Goal: Task Accomplishment & Management: Manage account settings

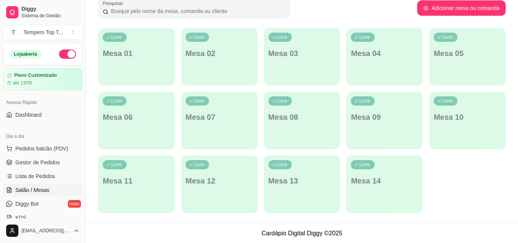
scroll to position [123, 0]
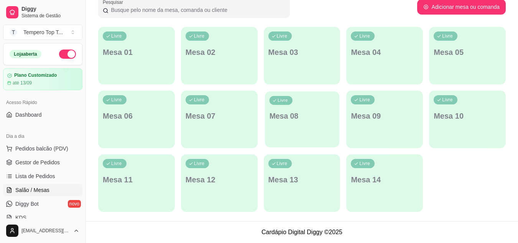
click at [309, 107] on div "Livre Mesa 08" at bounding box center [302, 114] width 74 height 47
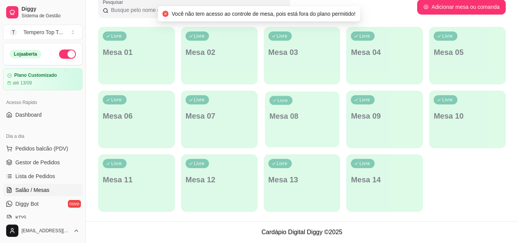
click at [314, 114] on p "Mesa 08" at bounding box center [302, 116] width 66 height 10
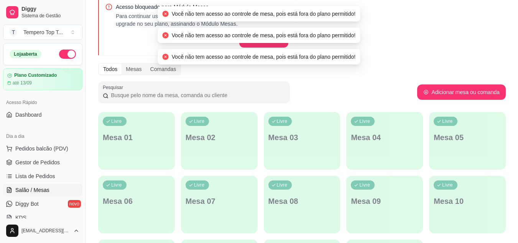
scroll to position [0, 0]
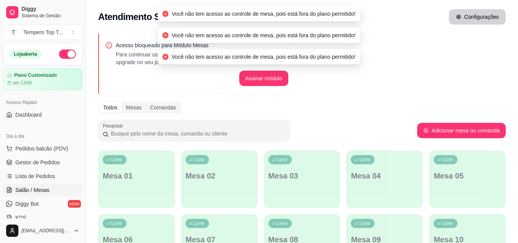
click at [486, 11] on button "Configurações" at bounding box center [477, 16] width 57 height 15
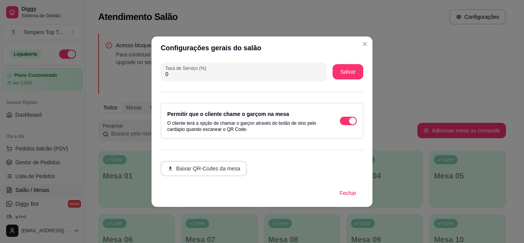
click at [238, 171] on button "Baixar QR-Codes da mesa" at bounding box center [204, 168] width 86 height 15
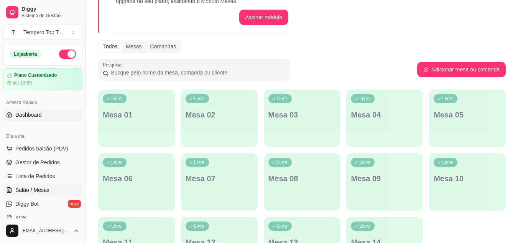
scroll to position [8, 0]
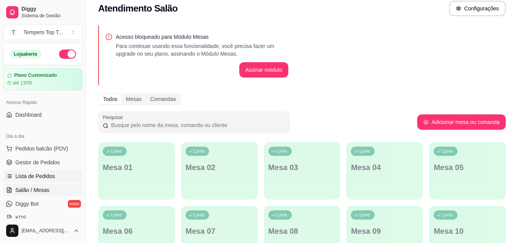
click at [54, 180] on link "Lista de Pedidos" at bounding box center [42, 176] width 79 height 12
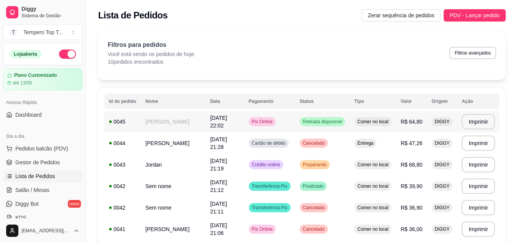
click at [284, 126] on td "Pix Online" at bounding box center [269, 121] width 51 height 21
click at [346, 150] on td "Cancelado" at bounding box center [322, 142] width 55 height 21
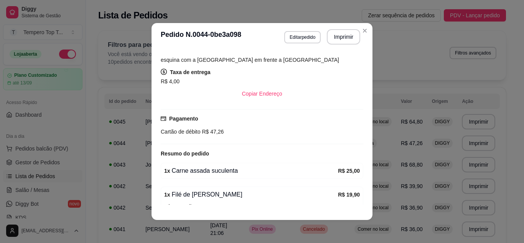
scroll to position [192, 0]
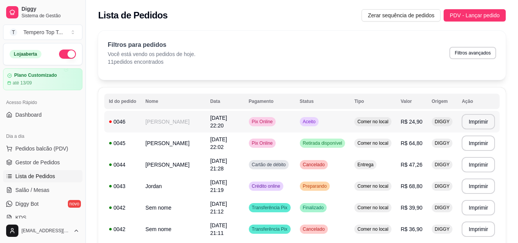
click at [284, 120] on td "Pix Online" at bounding box center [269, 121] width 51 height 21
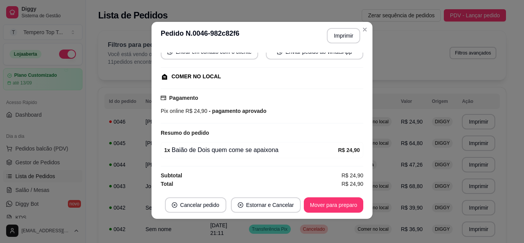
scroll to position [2, 0]
click at [331, 209] on button "Mover para preparo" at bounding box center [333, 204] width 59 height 15
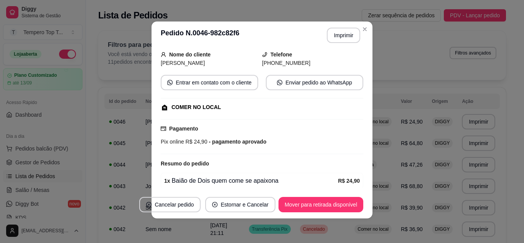
scroll to position [0, 0]
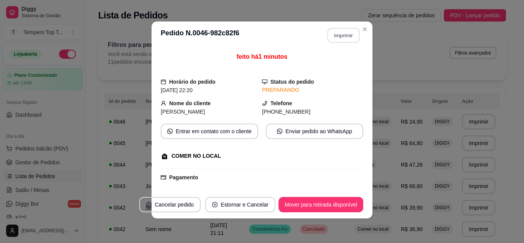
click at [330, 31] on button "Imprimir" at bounding box center [343, 35] width 32 height 15
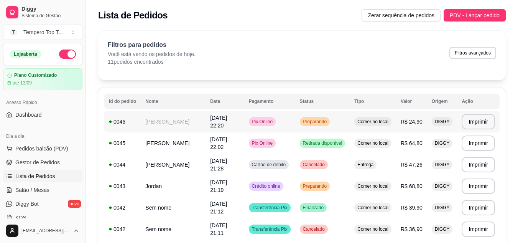
click at [394, 116] on td "Comer no local" at bounding box center [373, 121] width 46 height 21
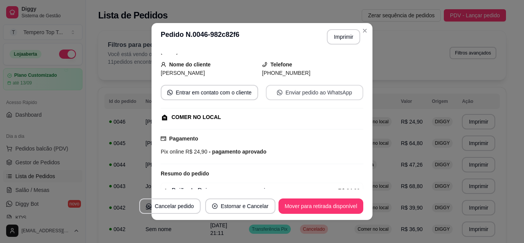
scroll to position [80, 0]
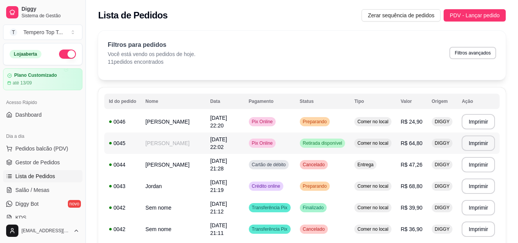
click at [377, 148] on td "Comer no local" at bounding box center [373, 142] width 46 height 21
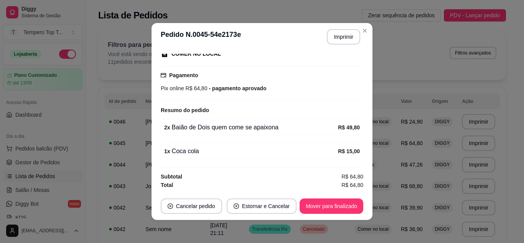
scroll to position [65, 0]
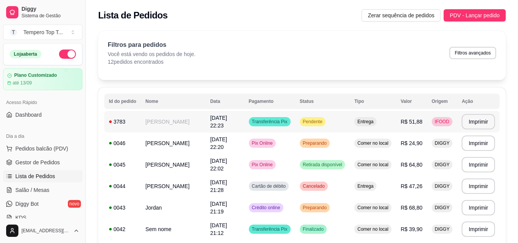
click at [359, 124] on span "Entrega" at bounding box center [365, 121] width 19 height 6
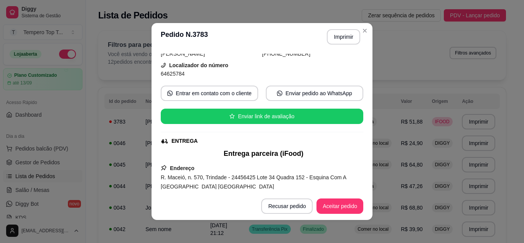
scroll to position [268, 0]
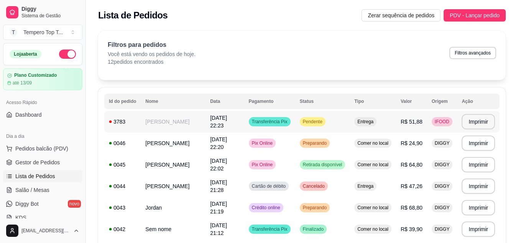
click at [401, 125] on td "R$ 51,88" at bounding box center [411, 121] width 31 height 21
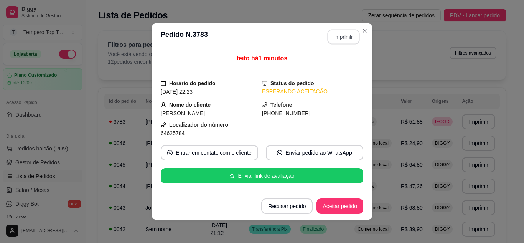
click at [341, 40] on button "Imprimir" at bounding box center [343, 37] width 32 height 15
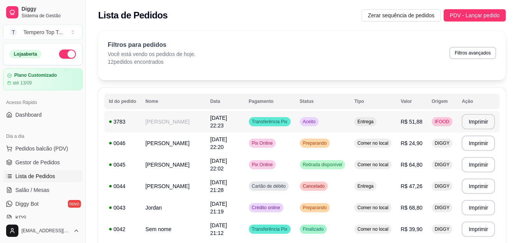
click at [310, 127] on td "Aceito" at bounding box center [322, 121] width 55 height 21
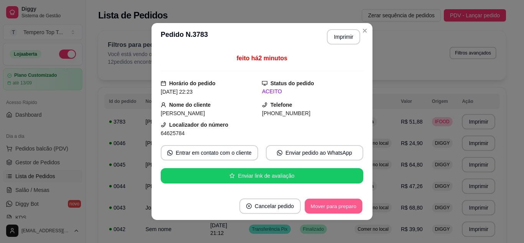
click at [314, 200] on button "Mover para preparo" at bounding box center [332, 206] width 57 height 15
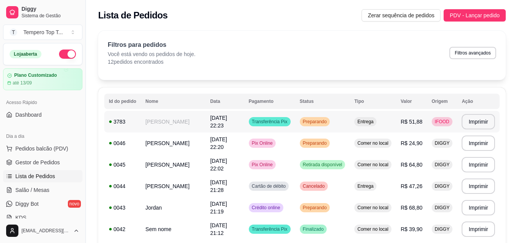
click at [391, 120] on td "Entrega" at bounding box center [373, 121] width 46 height 21
click at [407, 149] on td "R$ 24,90" at bounding box center [411, 142] width 31 height 21
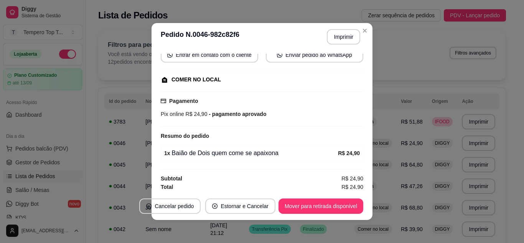
scroll to position [80, 0]
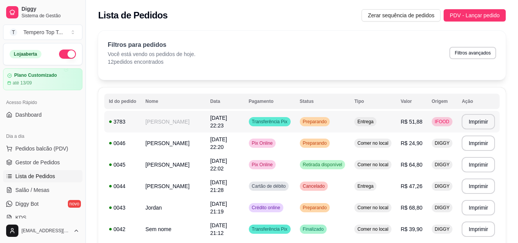
click at [406, 124] on span "R$ 51,88" at bounding box center [412, 121] width 22 height 6
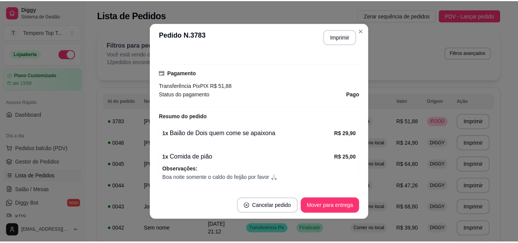
scroll to position [307, 0]
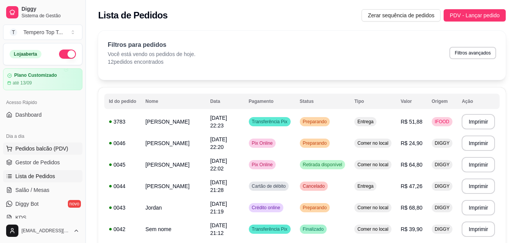
click at [54, 147] on span "Pedidos balcão (PDV)" at bounding box center [41, 148] width 53 height 8
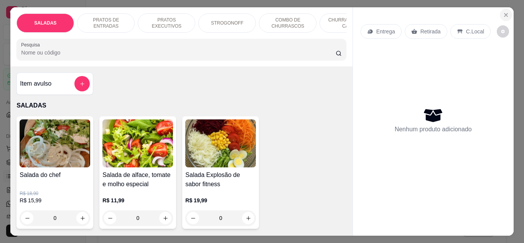
click at [504, 16] on button "Close" at bounding box center [505, 15] width 12 height 12
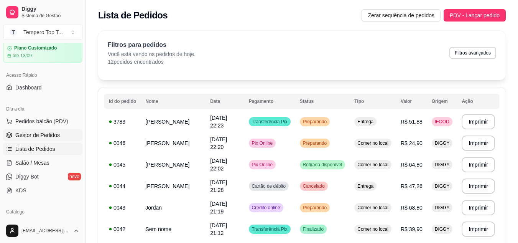
scroll to position [38, 0]
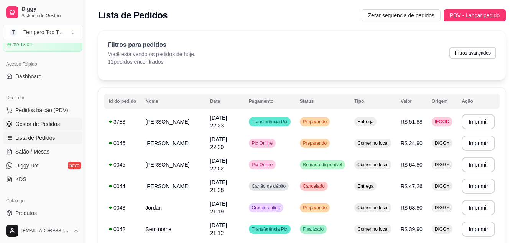
click at [43, 125] on span "Gestor de Pedidos" at bounding box center [37, 124] width 44 height 8
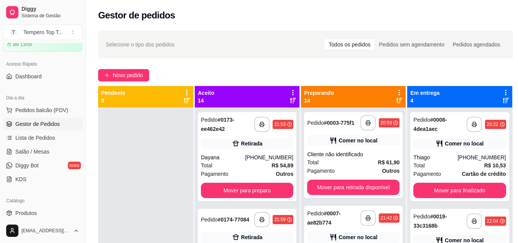
scroll to position [115, 0]
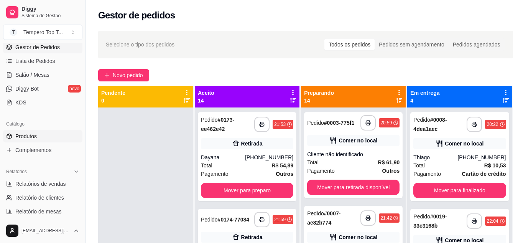
click at [35, 138] on span "Produtos" at bounding box center [25, 136] width 21 height 8
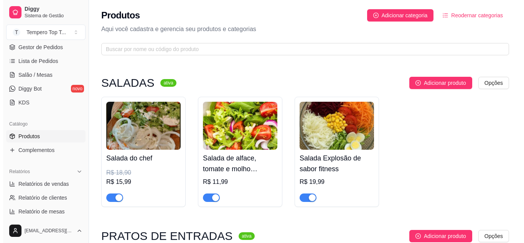
scroll to position [192, 0]
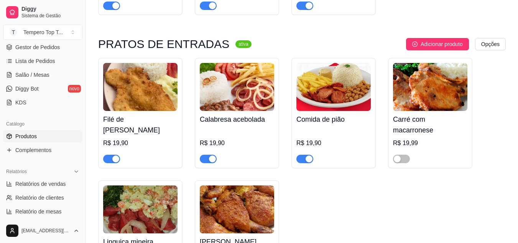
click at [321, 102] on img at bounding box center [333, 87] width 74 height 48
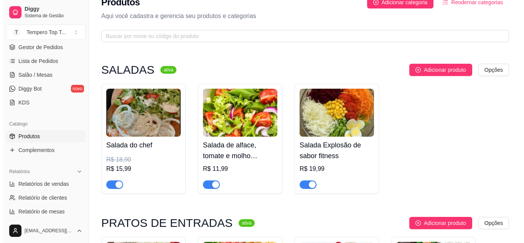
scroll to position [0, 0]
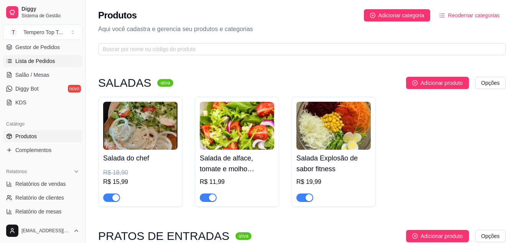
click at [49, 56] on link "Lista de Pedidos" at bounding box center [42, 61] width 79 height 12
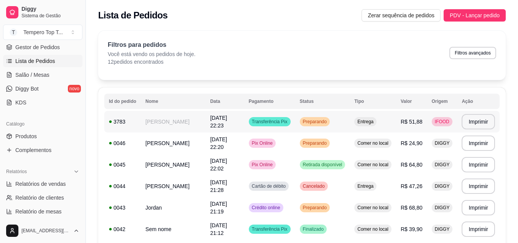
click at [352, 130] on td "Entrega" at bounding box center [373, 121] width 46 height 21
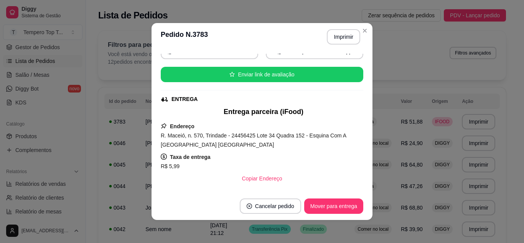
scroll to position [77, 0]
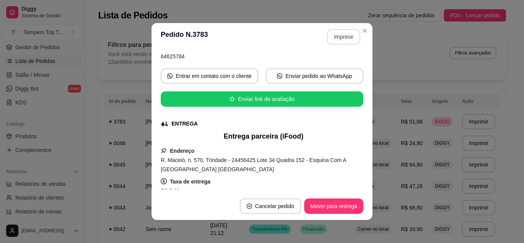
click at [336, 36] on button "Imprimir" at bounding box center [343, 36] width 33 height 15
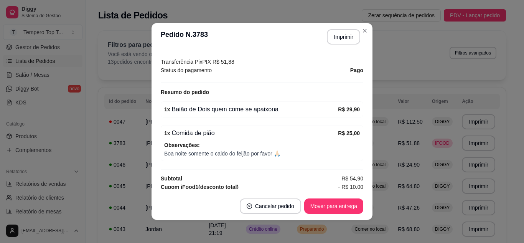
scroll to position [268, 0]
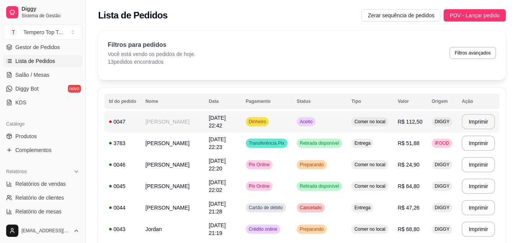
click at [335, 127] on td "Aceito" at bounding box center [319, 121] width 55 height 21
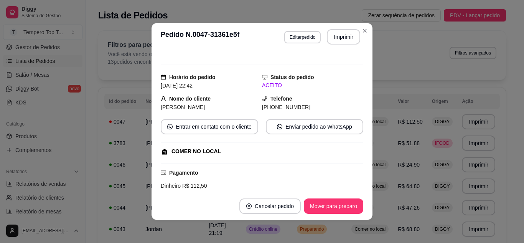
scroll to position [0, 0]
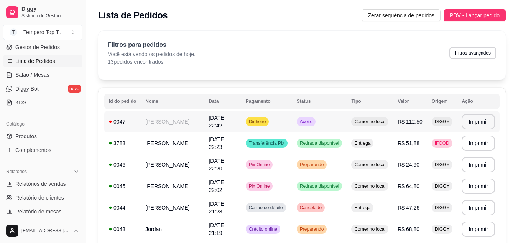
click at [282, 118] on td "Dinheiro" at bounding box center [266, 121] width 51 height 21
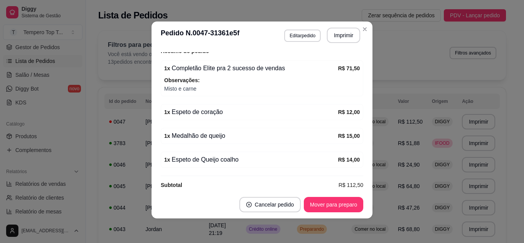
scroll to position [188, 0]
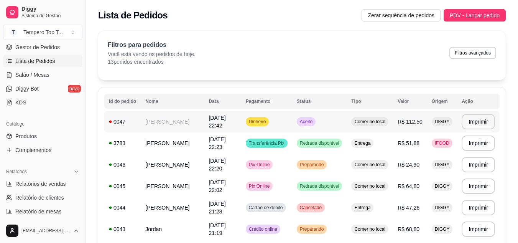
click at [323, 120] on td "Aceito" at bounding box center [319, 121] width 55 height 21
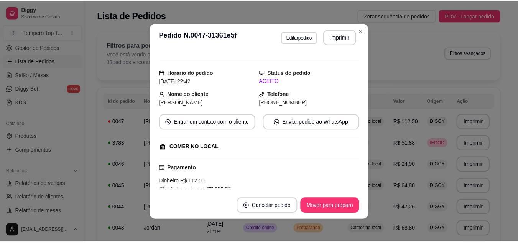
scroll to position [0, 0]
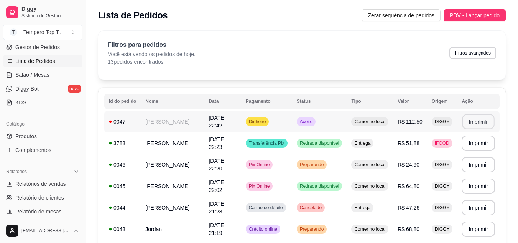
click at [473, 121] on button "Imprimir" at bounding box center [478, 121] width 32 height 15
click at [354, 130] on td "Comer no local" at bounding box center [369, 121] width 46 height 21
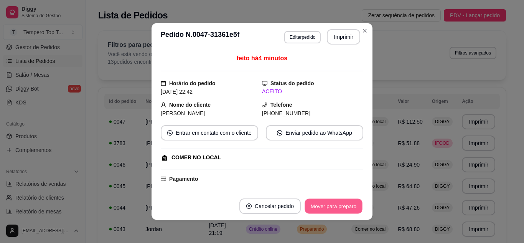
click at [338, 203] on button "Mover para preparo" at bounding box center [332, 206] width 57 height 15
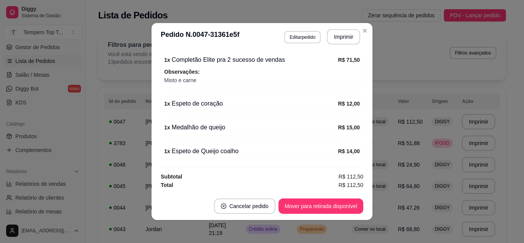
scroll to position [2, 0]
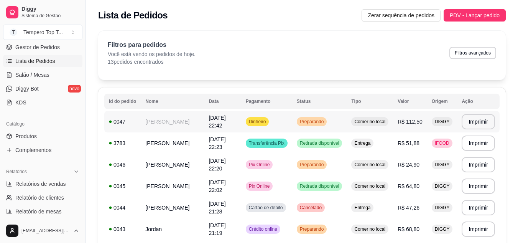
click at [256, 121] on span "Dinheiro" at bounding box center [257, 121] width 20 height 6
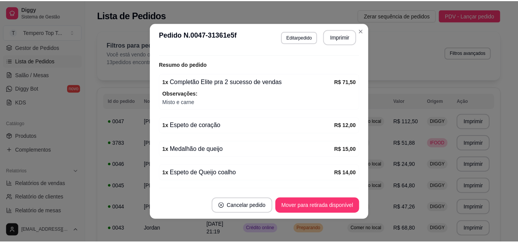
scroll to position [188, 0]
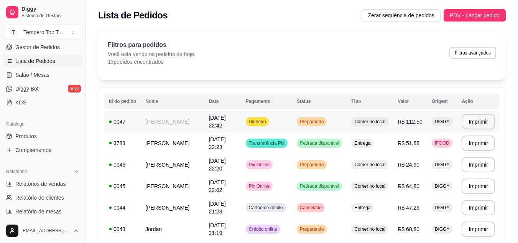
click at [335, 129] on td "Preparando" at bounding box center [319, 121] width 55 height 21
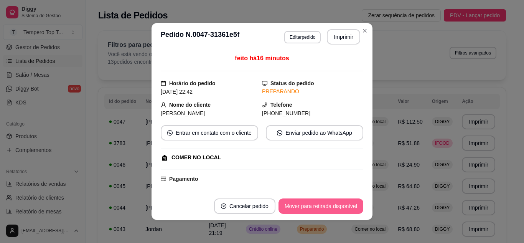
click at [336, 208] on button "Mover para retirada disponível" at bounding box center [320, 205] width 85 height 15
click at [336, 208] on button "Mover para finalizado" at bounding box center [331, 206] width 62 height 15
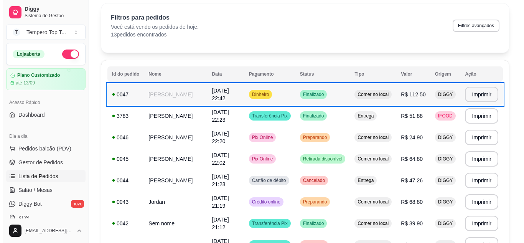
scroll to position [38, 0]
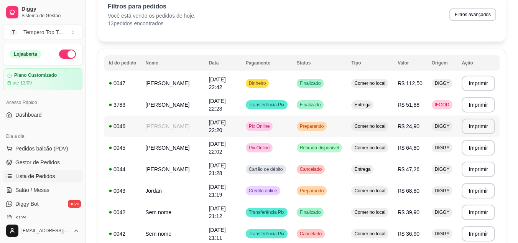
click at [316, 126] on span "Preparando" at bounding box center [311, 126] width 27 height 6
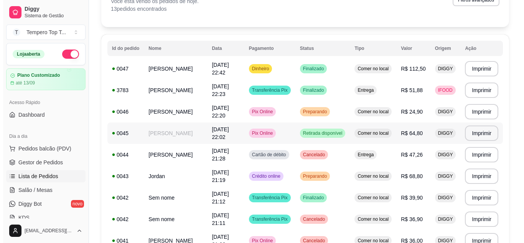
scroll to position [77, 0]
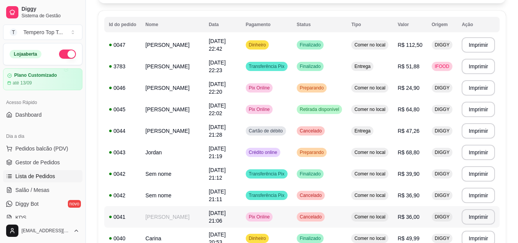
click at [318, 225] on td "Cancelado" at bounding box center [319, 216] width 55 height 21
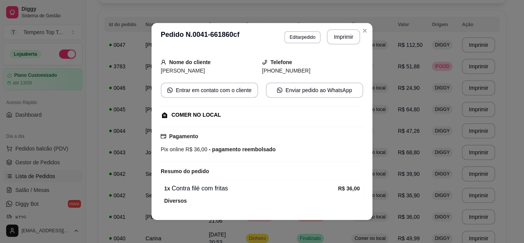
scroll to position [87, 0]
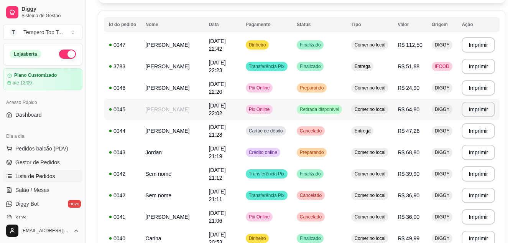
click at [335, 114] on td "Retirada disponível" at bounding box center [319, 108] width 55 height 21
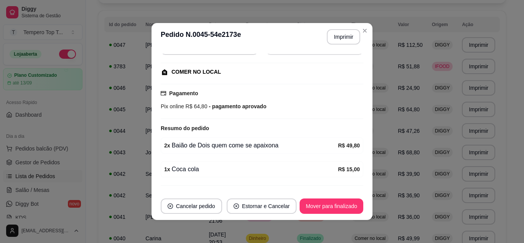
scroll to position [103, 0]
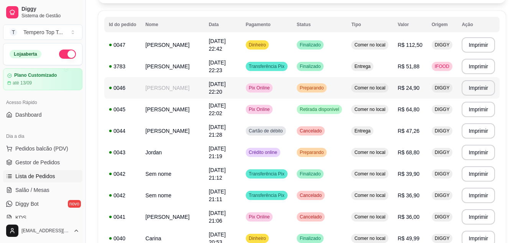
click at [340, 93] on td "Preparando" at bounding box center [319, 87] width 55 height 21
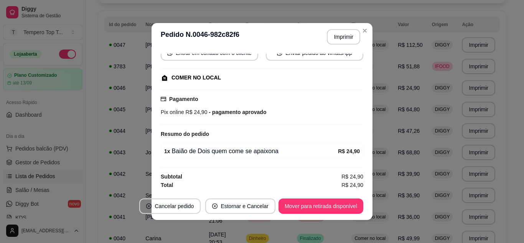
scroll to position [2, 0]
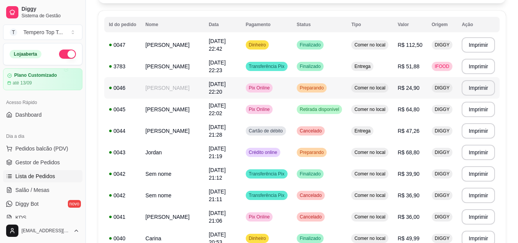
click at [322, 85] on span "Preparando" at bounding box center [311, 88] width 27 height 6
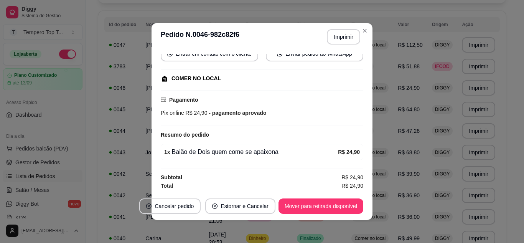
scroll to position [80, 0]
click at [317, 205] on button "Mover para retirada disponível" at bounding box center [320, 205] width 85 height 15
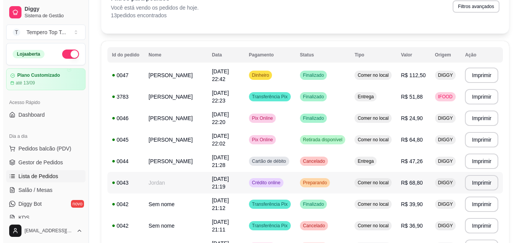
scroll to position [0, 0]
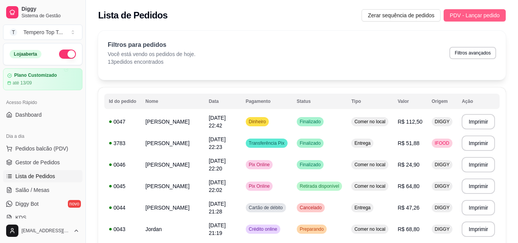
click at [476, 15] on span "PDV - Lançar pedido" at bounding box center [475, 15] width 50 height 8
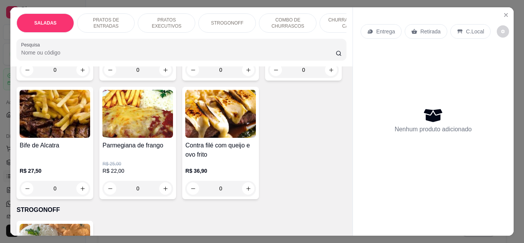
scroll to position [575, 0]
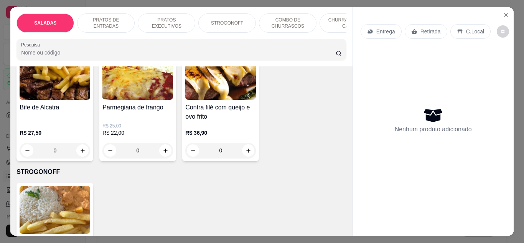
click at [173, 149] on div "0" at bounding box center [137, 150] width 71 height 15
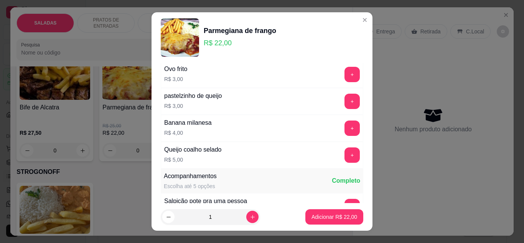
scroll to position [230, 0]
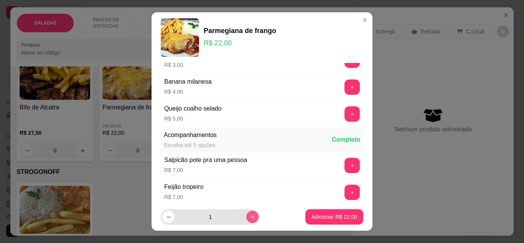
click at [250, 217] on icon "increase-product-quantity" at bounding box center [252, 217] width 4 height 4
type input "2"
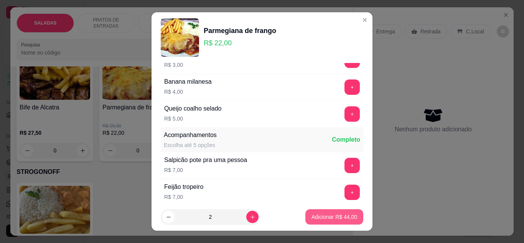
click at [305, 217] on button "Adicionar R$ 44,00" at bounding box center [334, 216] width 58 height 15
type input "2"
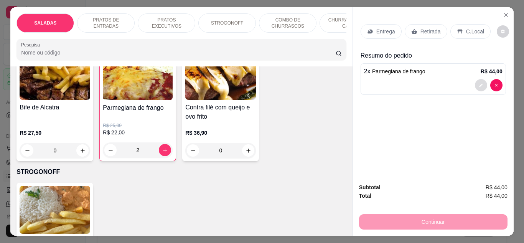
click at [476, 86] on button "decrease-product-quantity" at bounding box center [480, 85] width 12 height 12
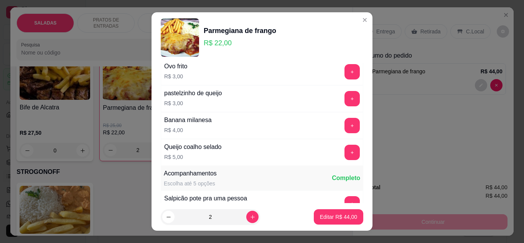
scroll to position [317, 0]
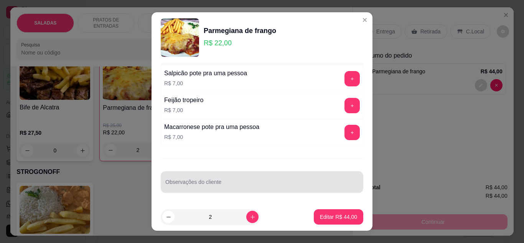
click at [254, 178] on div at bounding box center [261, 181] width 193 height 15
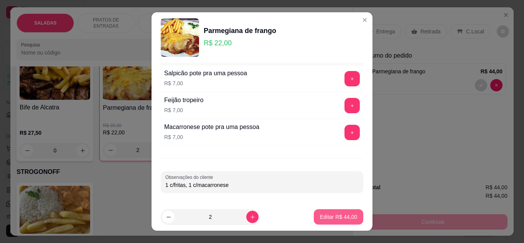
type input "1 c/fritas, 1 c/macarronese"
click at [340, 215] on p "Editar R$ 44,00" at bounding box center [338, 217] width 37 height 8
type input "0"
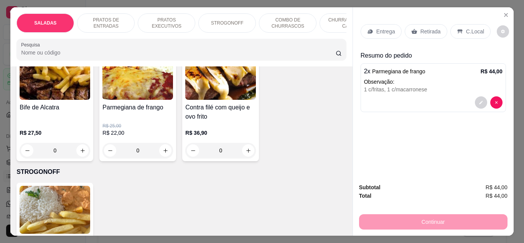
click at [459, 28] on div "C.Local" at bounding box center [470, 31] width 40 height 15
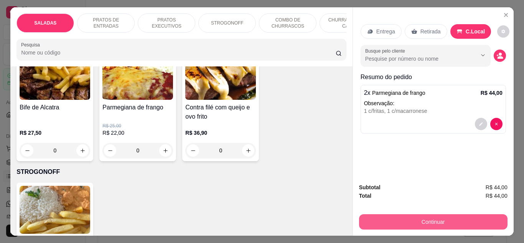
click at [379, 214] on button "Continuar" at bounding box center [433, 221] width 148 height 15
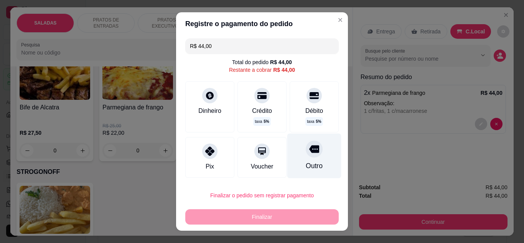
click at [324, 164] on div "Outro" at bounding box center [314, 155] width 54 height 45
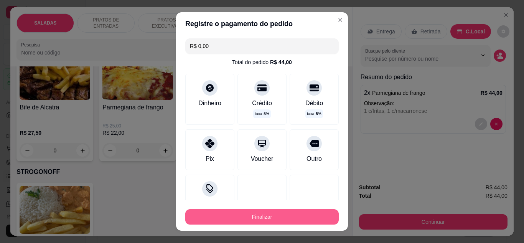
click at [300, 221] on button "Finalizar" at bounding box center [261, 216] width 153 height 15
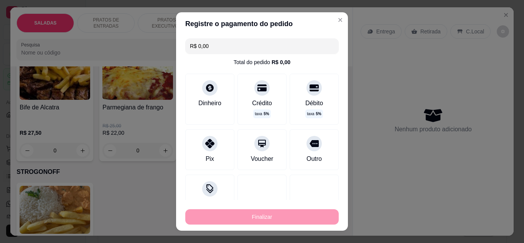
type input "-R$ 44,00"
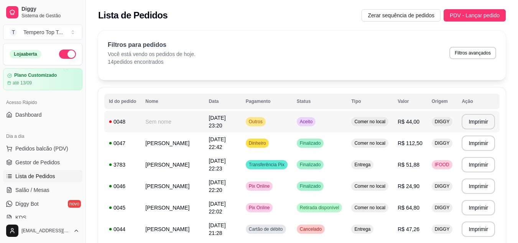
click at [433, 117] on td "DIGGY" at bounding box center [442, 121] width 30 height 21
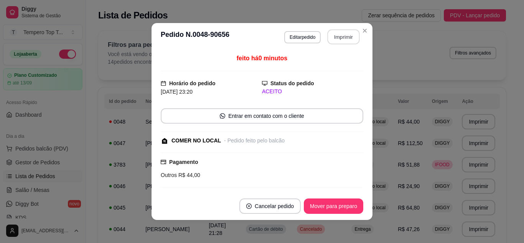
click at [338, 32] on button "Imprimir" at bounding box center [343, 37] width 32 height 15
click at [327, 201] on button "Mover para preparo" at bounding box center [332, 206] width 57 height 15
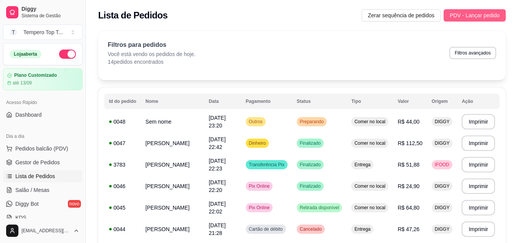
click at [474, 16] on span "PDV - Lançar pedido" at bounding box center [475, 15] width 50 height 8
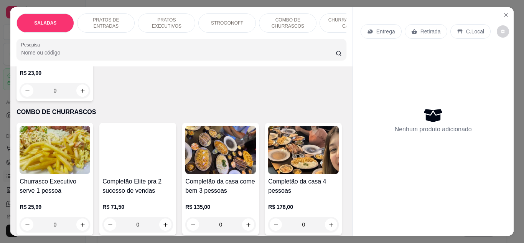
scroll to position [805, 0]
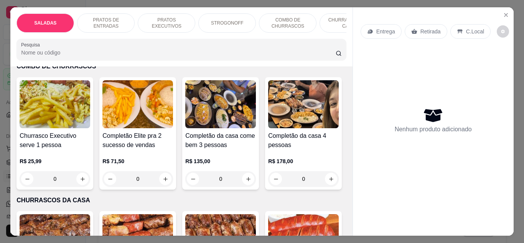
click at [81, 48] on icon "increase-product-quantity" at bounding box center [83, 45] width 6 height 6
type input "1"
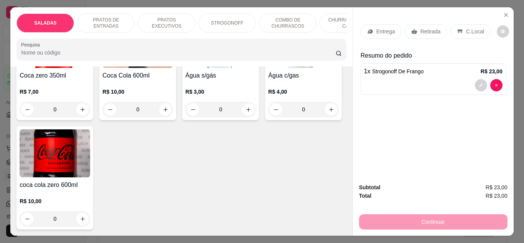
scroll to position [2683, 0]
click at [163, 112] on icon "increase-product-quantity" at bounding box center [166, 110] width 6 height 6
type input "1"
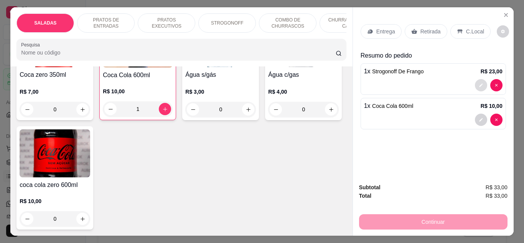
click at [478, 83] on icon "decrease-product-quantity" at bounding box center [480, 85] width 5 height 5
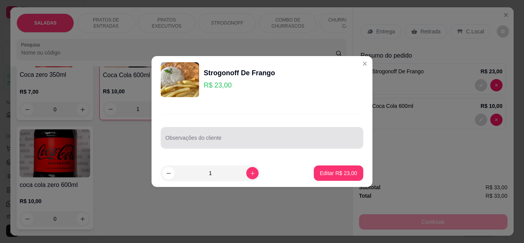
click at [226, 134] on div at bounding box center [261, 137] width 193 height 15
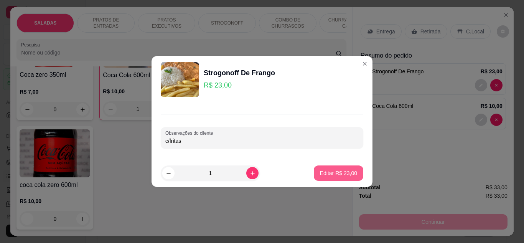
type input "c/fritas"
click at [338, 171] on p "Editar R$ 23,00" at bounding box center [338, 173] width 37 height 8
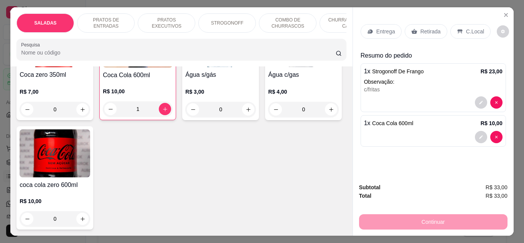
type input "0"
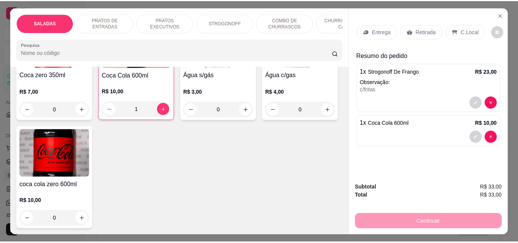
scroll to position [2682, 0]
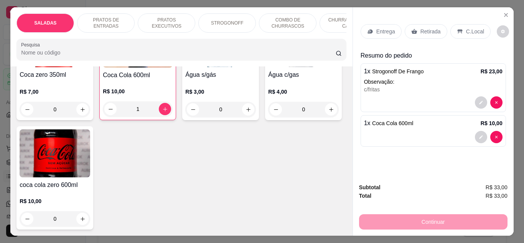
click at [471, 28] on p "C.Local" at bounding box center [475, 32] width 18 height 8
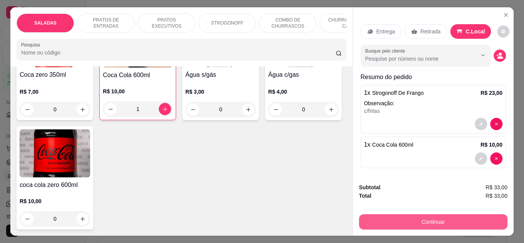
click at [391, 214] on button "Continuar" at bounding box center [433, 221] width 148 height 15
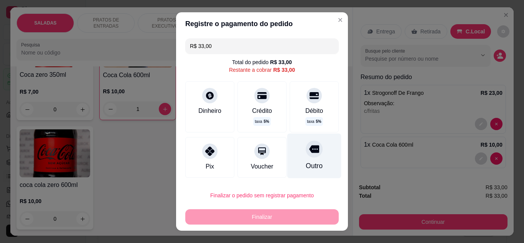
click at [307, 149] on div at bounding box center [313, 148] width 17 height 17
type input "R$ 0,00"
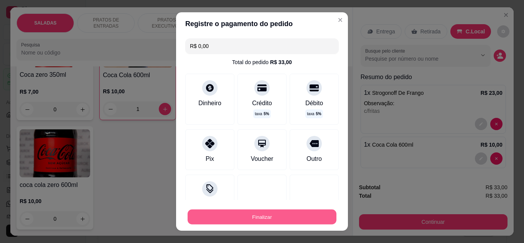
click at [263, 218] on button "Finalizar" at bounding box center [261, 216] width 149 height 15
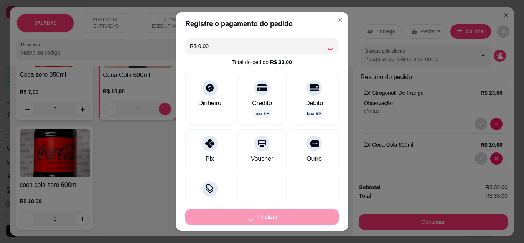
type input "0"
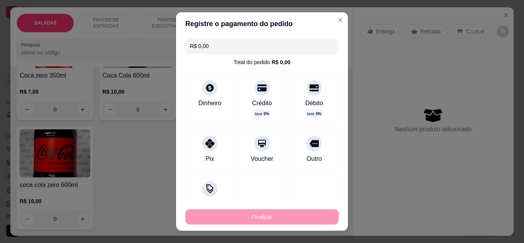
type input "-R$ 33,00"
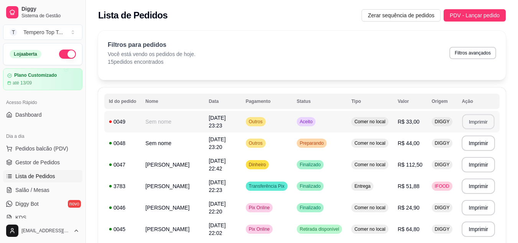
click at [481, 120] on button "Imprimir" at bounding box center [478, 121] width 32 height 15
click at [487, 118] on button "Imprimir" at bounding box center [477, 121] width 33 height 15
click at [357, 126] on div "Comer no local" at bounding box center [369, 121] width 37 height 9
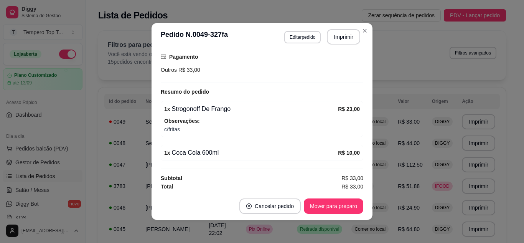
scroll to position [107, 0]
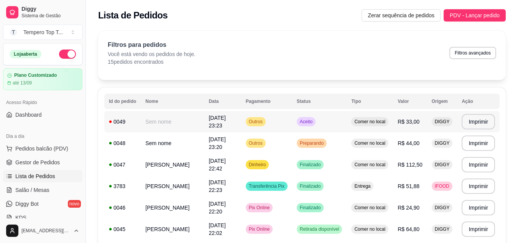
click at [363, 117] on div "Comer no local" at bounding box center [369, 121] width 37 height 9
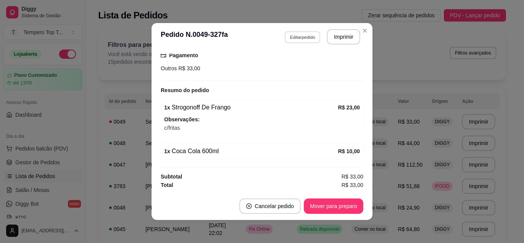
click at [309, 36] on button "Editar pedido" at bounding box center [302, 37] width 36 height 12
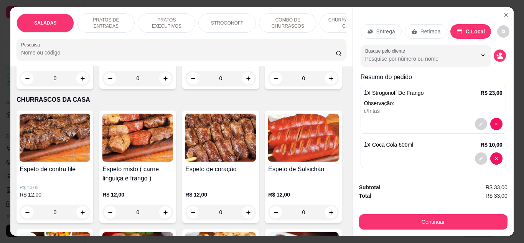
scroll to position [908, 0]
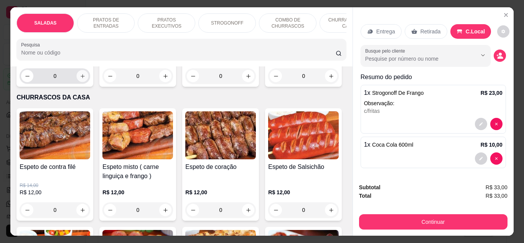
click at [83, 82] on button "increase-product-quantity" at bounding box center [83, 76] width 12 height 12
type input "1"
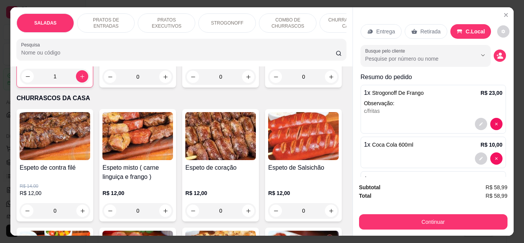
scroll to position [36, 0]
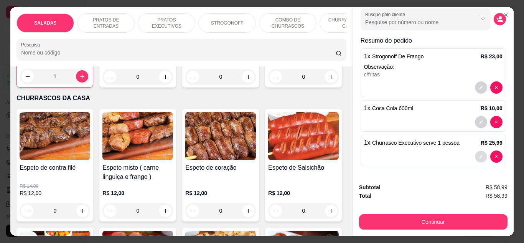
click at [478, 154] on icon "decrease-product-quantity" at bounding box center [480, 156] width 5 height 5
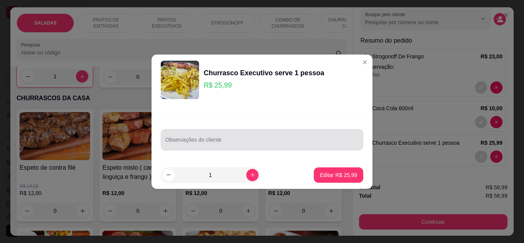
click at [295, 147] on div at bounding box center [261, 139] width 193 height 15
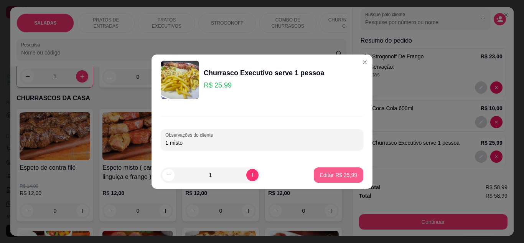
type input "1 misto"
click at [328, 176] on p "Editar R$ 25,99" at bounding box center [338, 174] width 36 height 7
type input "0"
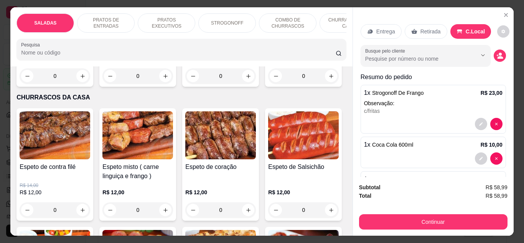
scroll to position [54, 0]
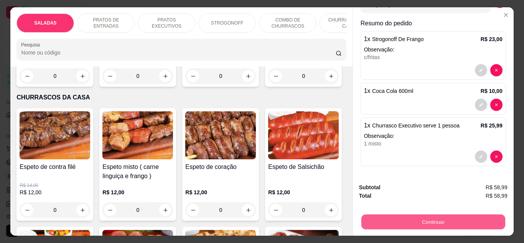
click at [460, 220] on button "Continuar" at bounding box center [433, 221] width 144 height 15
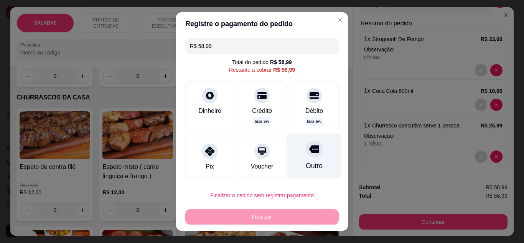
click at [305, 161] on div "Outro" at bounding box center [313, 166] width 17 height 10
type input "R$ 0,00"
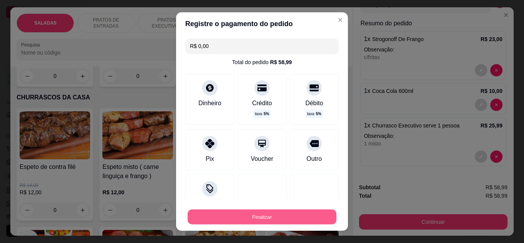
click at [294, 219] on button "Finalizar" at bounding box center [261, 216] width 149 height 15
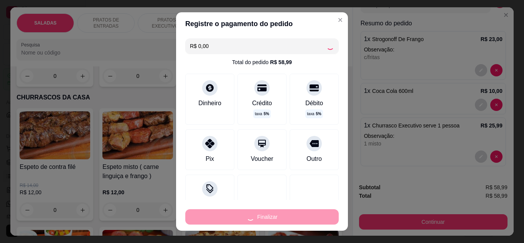
type input "0"
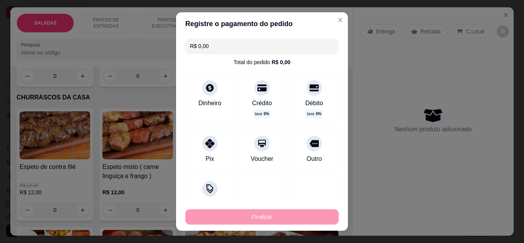
type input "-R$ 58,99"
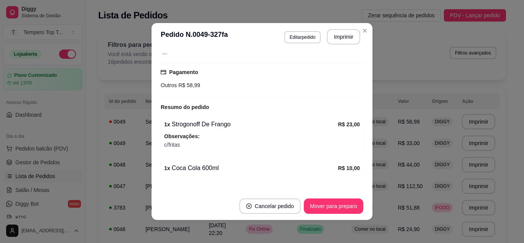
scroll to position [123, 0]
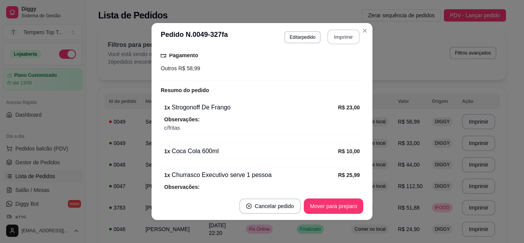
click at [345, 38] on button "Imprimir" at bounding box center [343, 37] width 32 height 15
click at [346, 33] on button "Imprimir" at bounding box center [343, 37] width 32 height 15
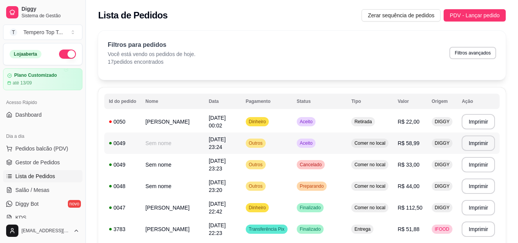
click at [291, 139] on td "Outros" at bounding box center [266, 142] width 51 height 21
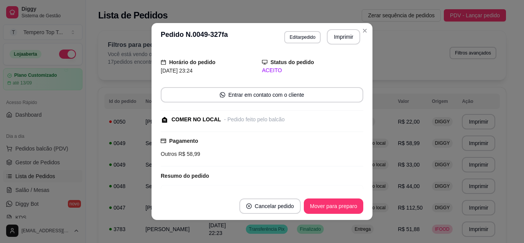
scroll to position [115, 0]
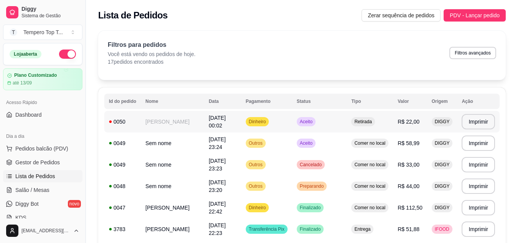
click at [329, 123] on td "Aceito" at bounding box center [319, 121] width 55 height 21
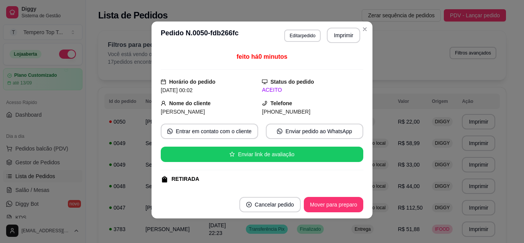
scroll to position [0, 0]
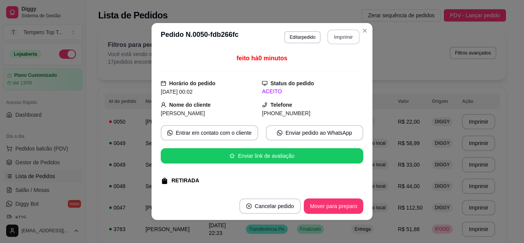
click at [336, 36] on button "Imprimir" at bounding box center [343, 37] width 32 height 15
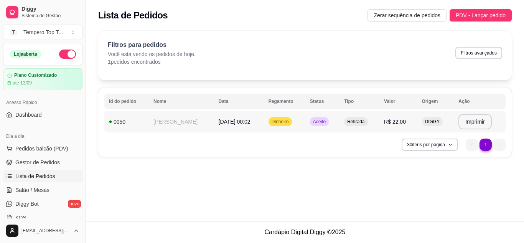
click at [292, 130] on tr "**********" at bounding box center [304, 121] width 401 height 21
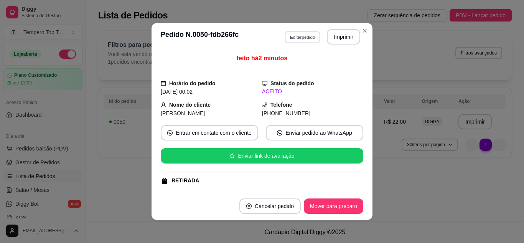
click at [289, 35] on button "Editar pedido" at bounding box center [302, 37] width 36 height 12
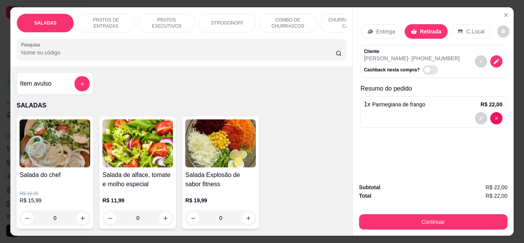
click at [80, 78] on div "Item avulso" at bounding box center [54, 83] width 77 height 22
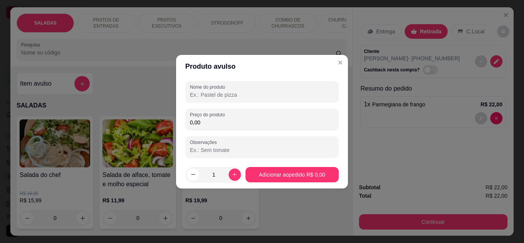
click at [226, 122] on input "0,00" at bounding box center [262, 122] width 144 height 8
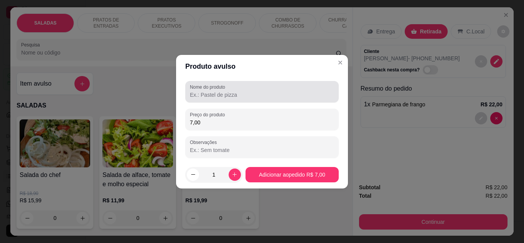
type input "7,00"
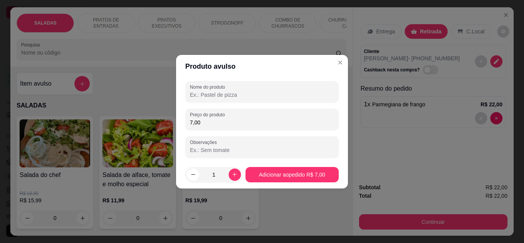
click at [229, 91] on input "Nome do produto" at bounding box center [262, 95] width 144 height 8
type input "batata frita"
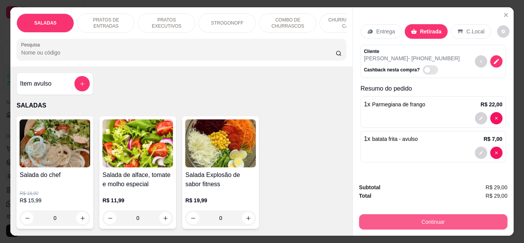
click at [424, 217] on button "Continuar" at bounding box center [433, 221] width 148 height 15
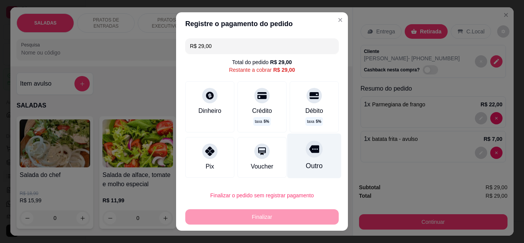
click at [305, 156] on div at bounding box center [313, 148] width 17 height 17
type input "R$ 0,00"
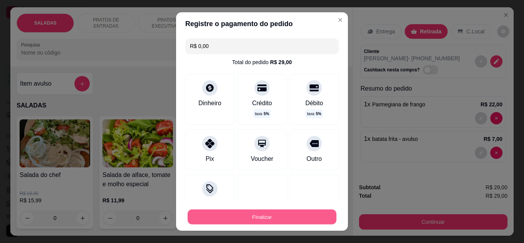
click at [293, 215] on button "Finalizar" at bounding box center [261, 216] width 149 height 15
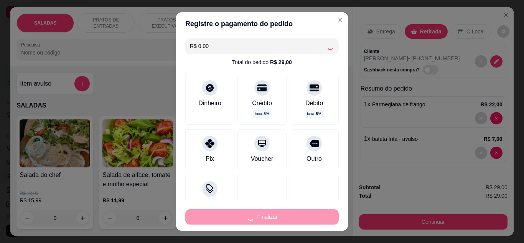
type input "0"
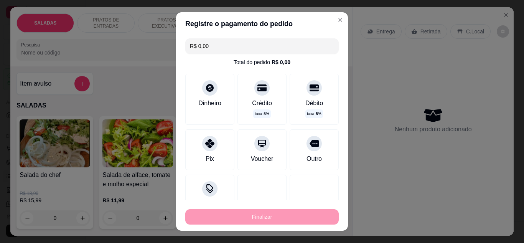
type input "-R$ 29,00"
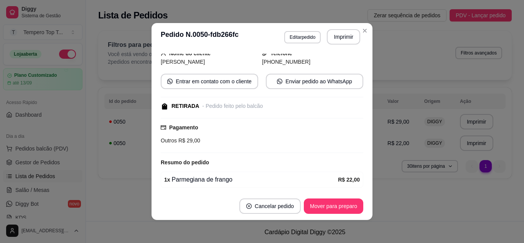
scroll to position [120, 0]
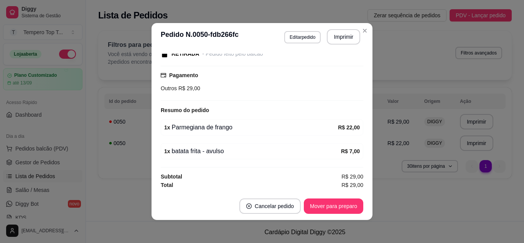
drag, startPoint x: 336, startPoint y: 28, endPoint x: 336, endPoint y: 43, distance: 15.3
click at [336, 35] on header "**********" at bounding box center [261, 37] width 221 height 28
click at [336, 45] on header "**********" at bounding box center [261, 37] width 221 height 28
click at [345, 40] on button "Imprimir" at bounding box center [343, 36] width 33 height 15
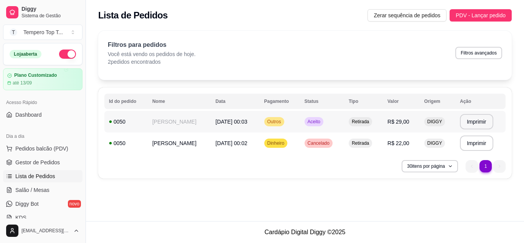
click at [393, 119] on span "R$ 29,00" at bounding box center [398, 121] width 22 height 6
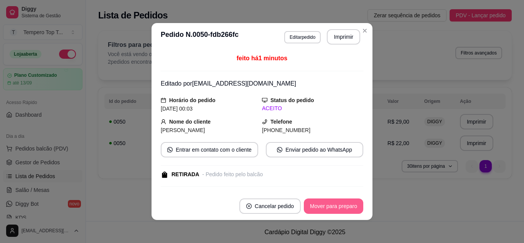
click at [310, 209] on button "Mover para preparo" at bounding box center [333, 205] width 59 height 15
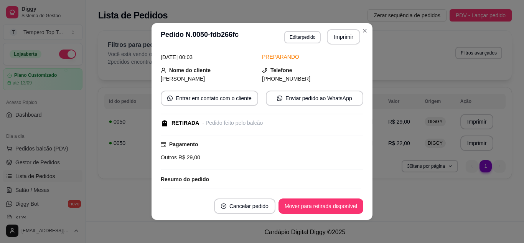
scroll to position [120, 0]
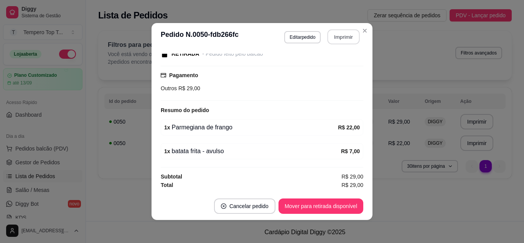
click at [342, 36] on button "Imprimir" at bounding box center [343, 37] width 32 height 15
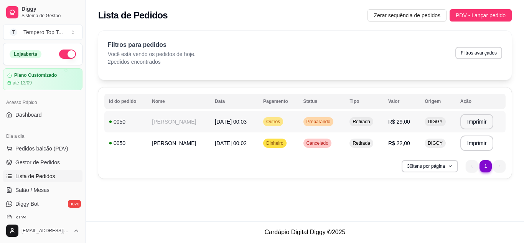
click at [345, 121] on td "Retirada" at bounding box center [364, 121] width 39 height 21
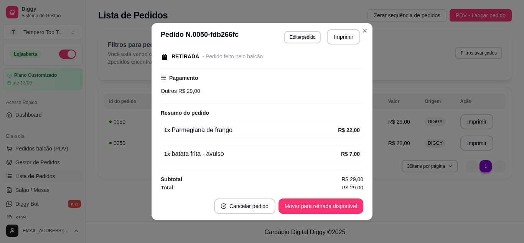
scroll to position [120, 0]
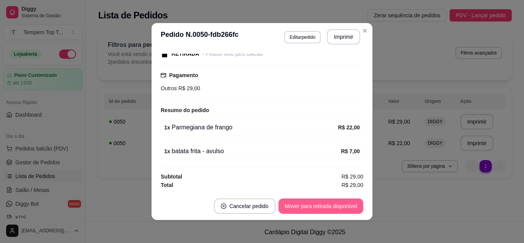
click at [323, 206] on button "Mover para retirada disponível" at bounding box center [320, 205] width 85 height 15
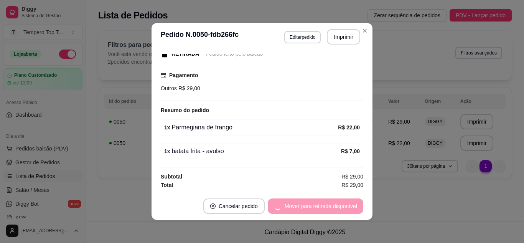
click at [323, 206] on div "Mover para retirada disponível" at bounding box center [315, 205] width 95 height 15
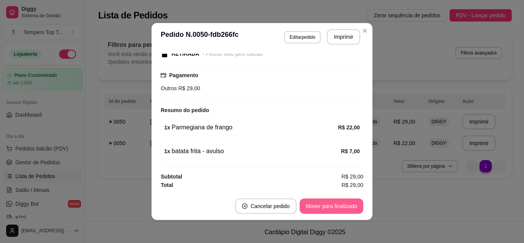
click at [323, 206] on button "Mover para finalizado" at bounding box center [331, 205] width 64 height 15
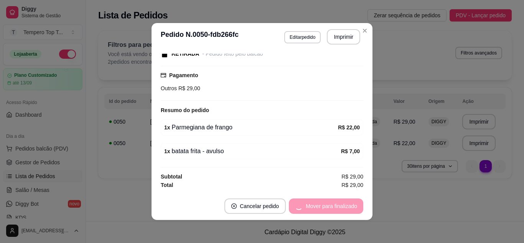
scroll to position [95, 0]
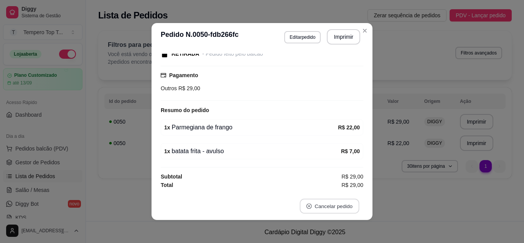
click at [323, 206] on button "Cancelar pedido" at bounding box center [328, 206] width 59 height 15
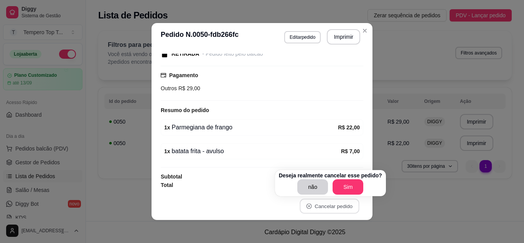
click at [377, 192] on div "Deseja realmente cancelar esse pedido? não Sim" at bounding box center [330, 183] width 111 height 26
